Goal: Task Accomplishment & Management: Use online tool/utility

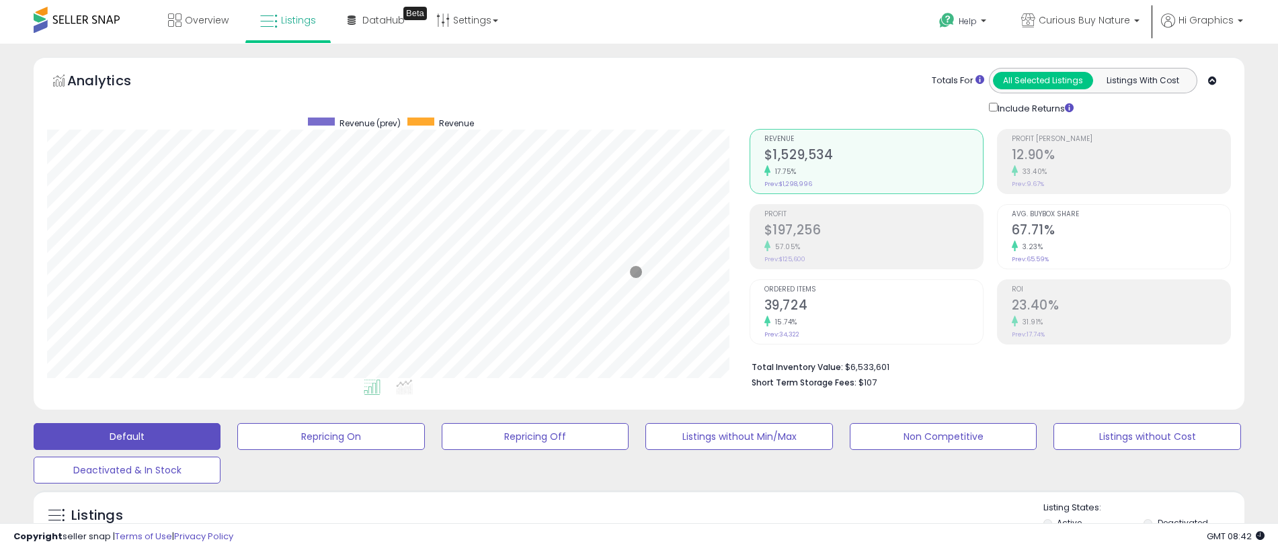
scroll to position [276, 702]
click at [1087, 20] on span "Curious Buy Nature" at bounding box center [1083, 19] width 91 height 13
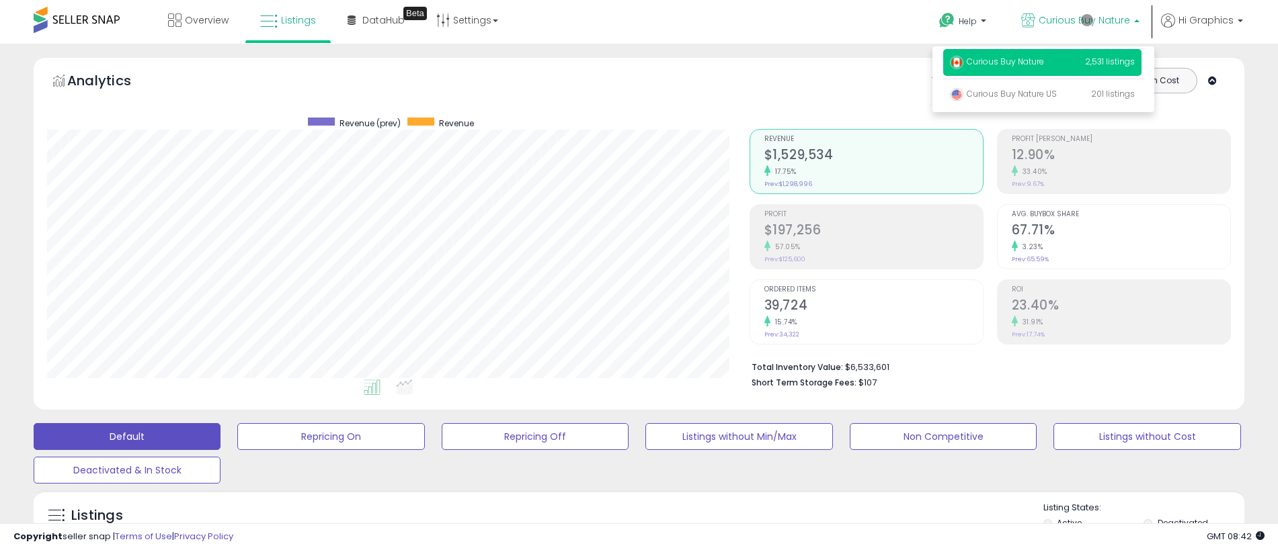
click at [1044, 64] on p "Curious Buy Nature 2,531 listings" at bounding box center [1042, 62] width 198 height 27
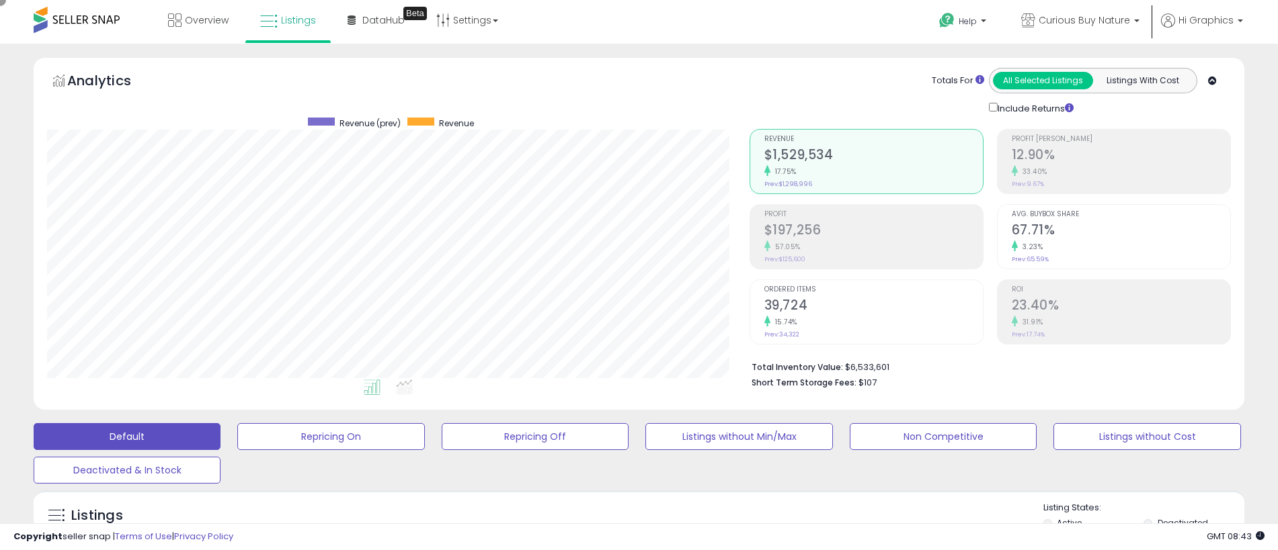
scroll to position [299, 0]
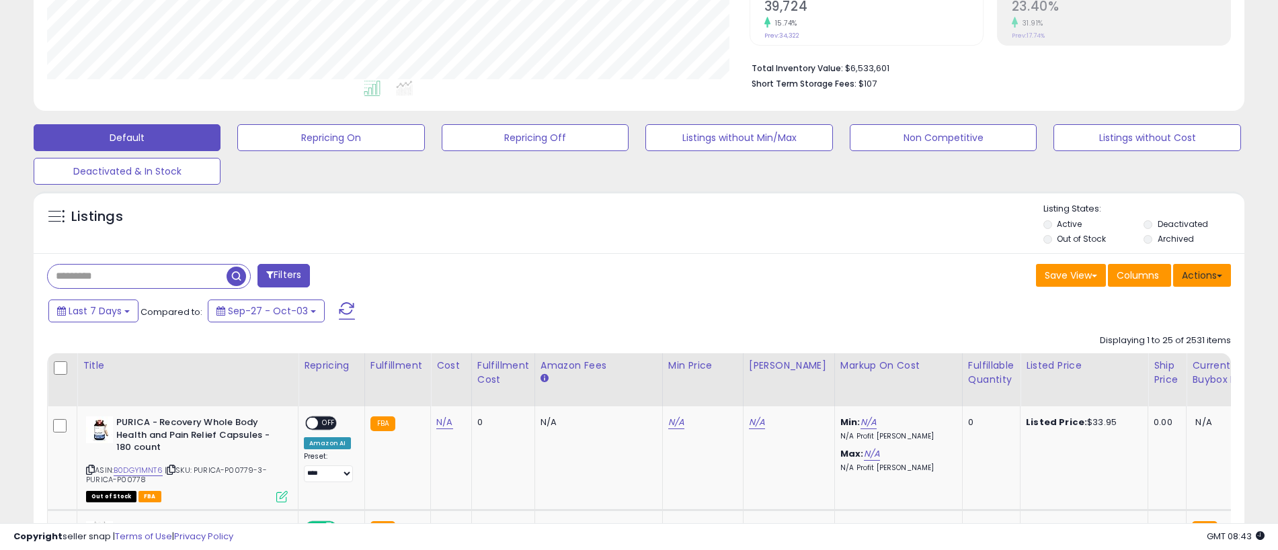
click at [1202, 275] on button "Actions" at bounding box center [1202, 275] width 58 height 23
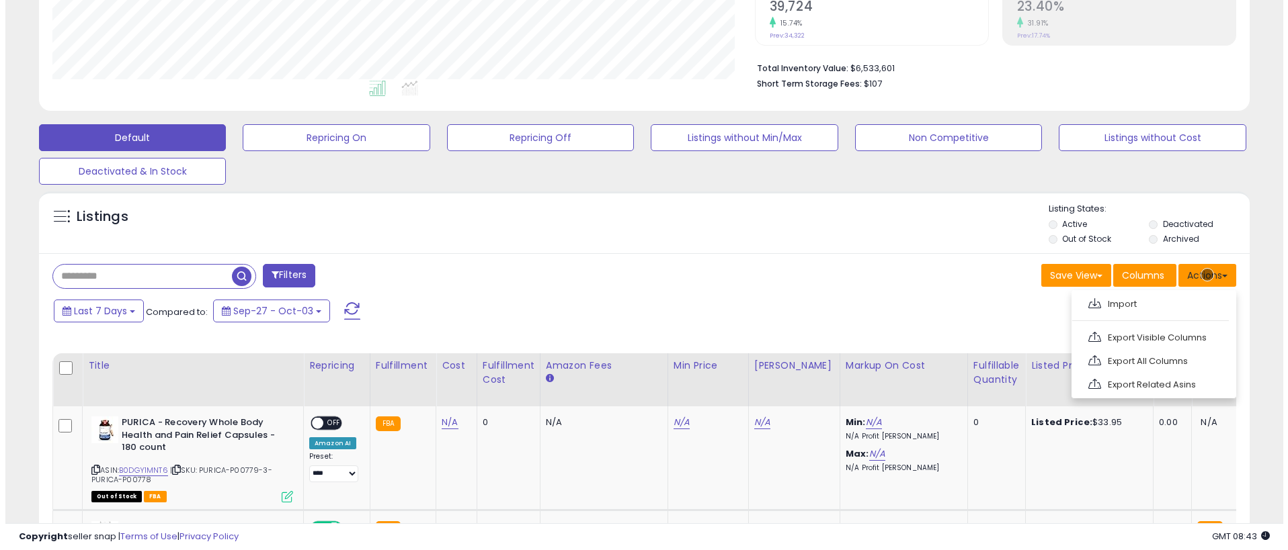
scroll to position [327, 0]
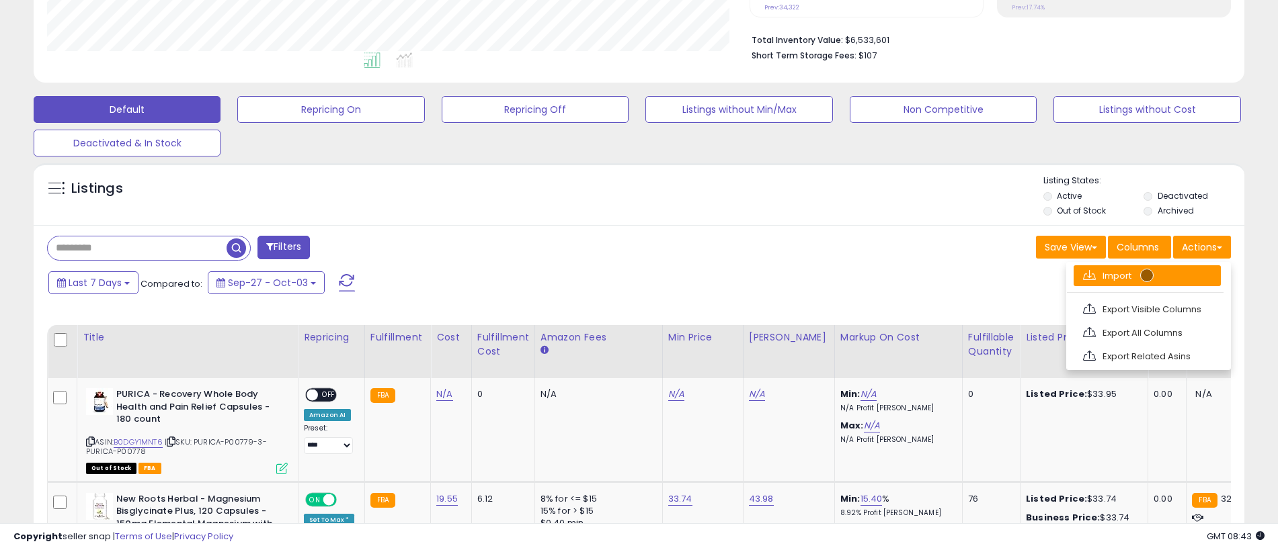
click at [1147, 276] on link "Import" at bounding box center [1146, 275] width 147 height 21
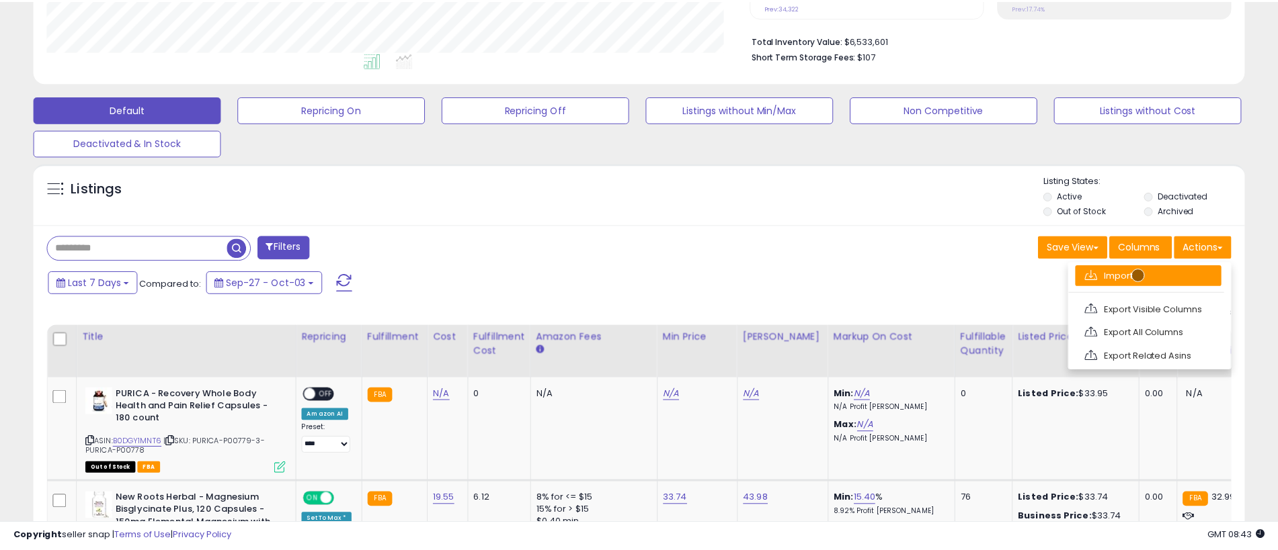
scroll to position [276, 708]
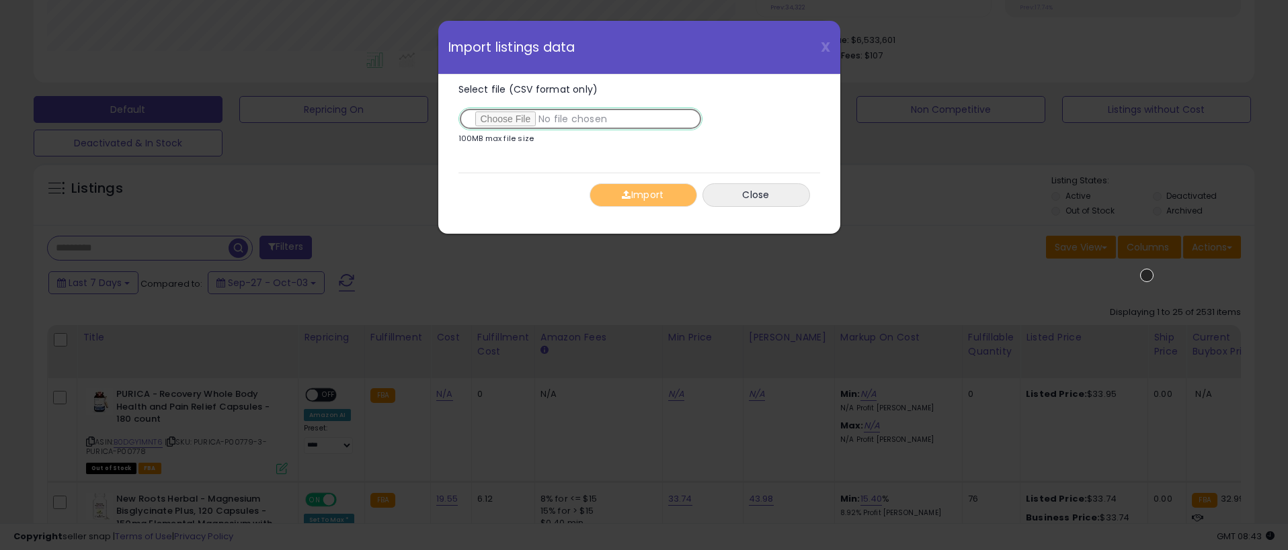
click at [577, 119] on input "Select file (CSV format only)" at bounding box center [580, 119] width 244 height 23
type input "**********"
click at [643, 195] on button "Import" at bounding box center [643, 195] width 108 height 24
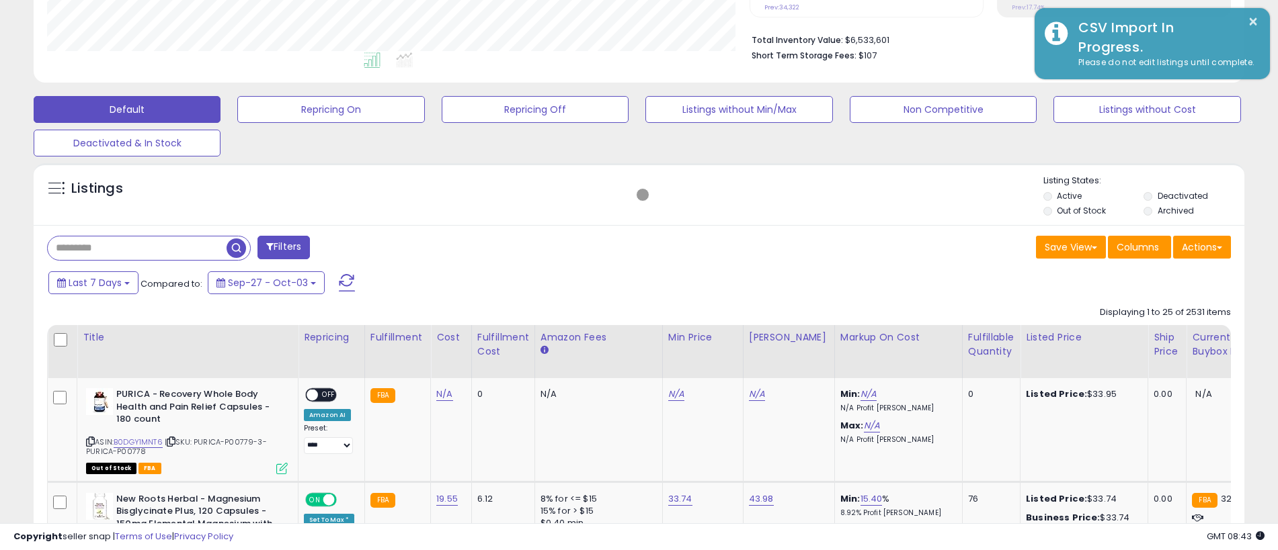
scroll to position [671842, 671415]
